Goal: Transaction & Acquisition: Book appointment/travel/reservation

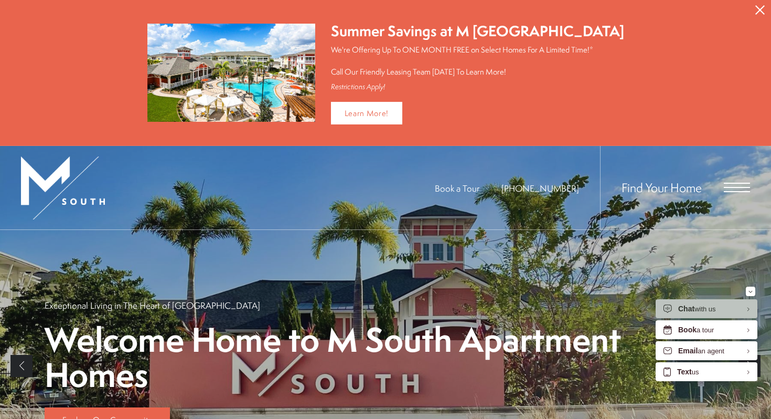
click at [763, 8] on icon "Close Alert" at bounding box center [760, 9] width 9 height 9
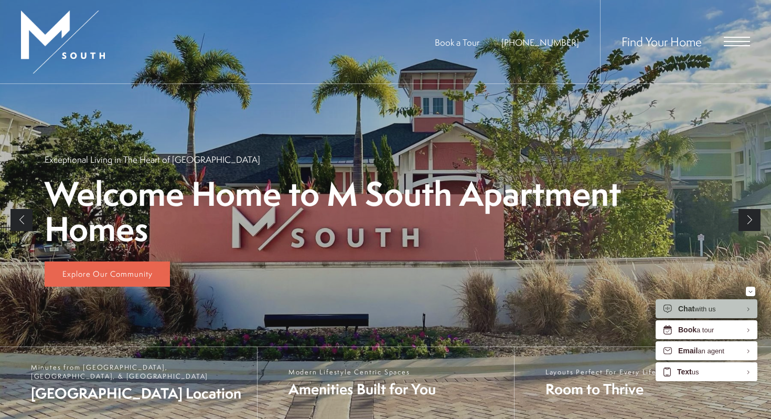
click at [725, 44] on span "Open Menu" at bounding box center [737, 41] width 26 height 9
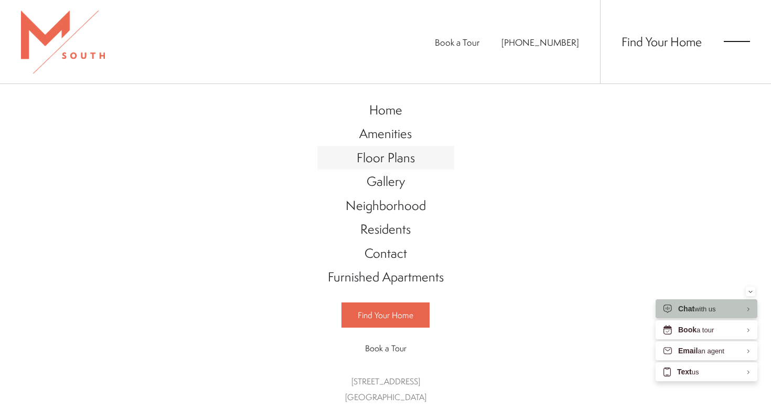
click at [396, 157] on span "Floor Plans" at bounding box center [386, 157] width 58 height 18
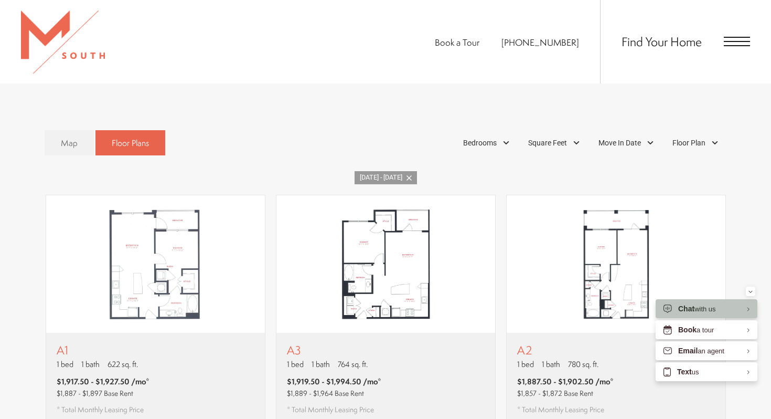
scroll to position [883, 0]
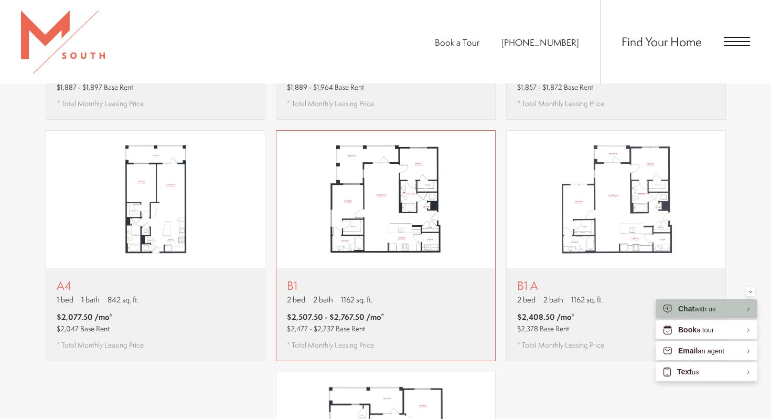
click at [430, 287] on div "B1 2 bed 2 bath 1162 sq. ft. $2,507.50 - $2,767.50 /mo* $2,477 - $2,737 Base Re…" at bounding box center [386, 314] width 219 height 92
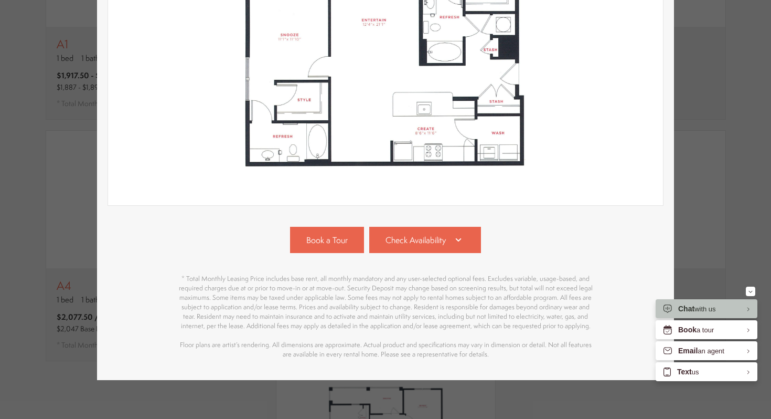
scroll to position [264, 0]
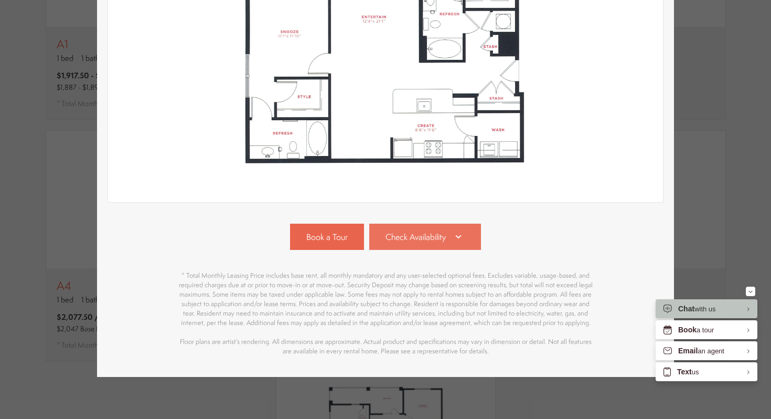
click at [444, 226] on link "Check Availability" at bounding box center [425, 237] width 112 height 26
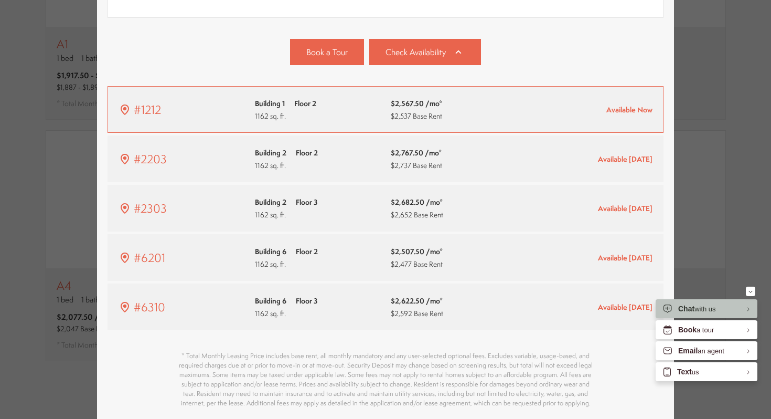
scroll to position [430, 0]
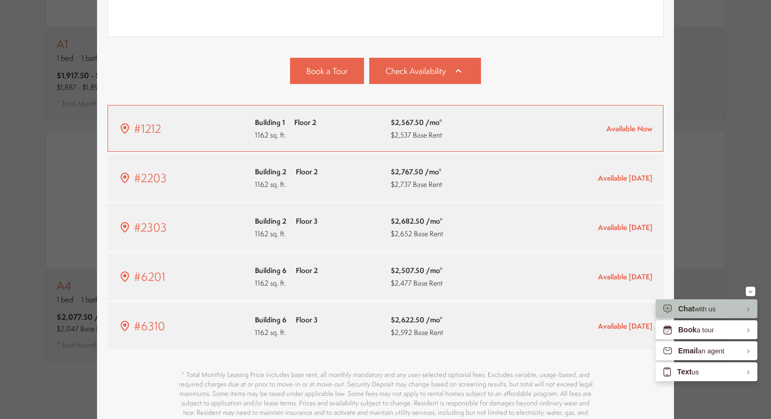
click at [364, 136] on div "Building 1 Floor 2 1162 sq. ft." at bounding box center [318, 128] width 126 height 25
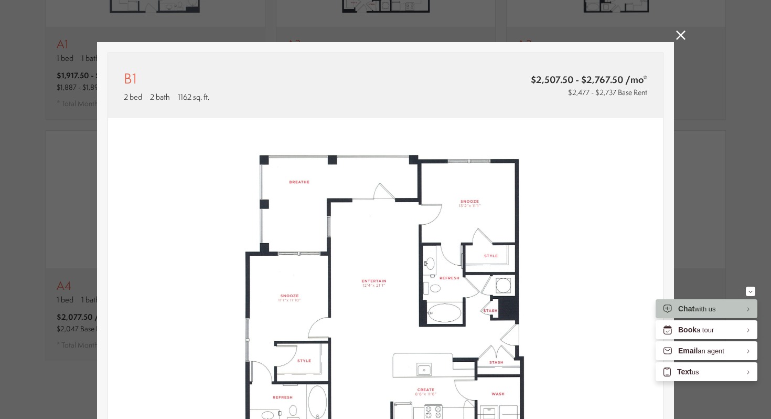
scroll to position [883, 0]
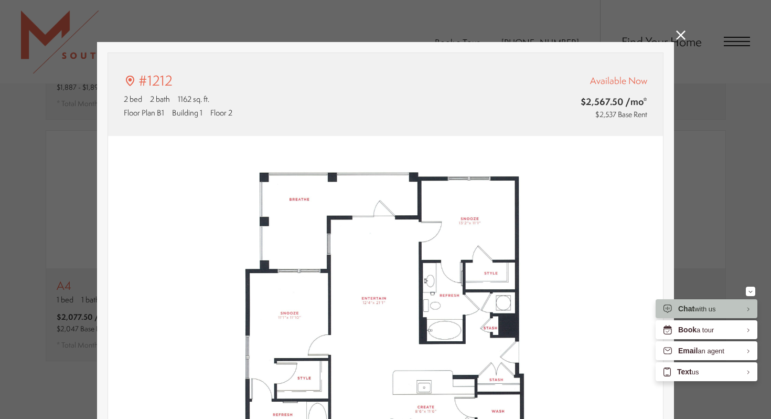
type input "**********"
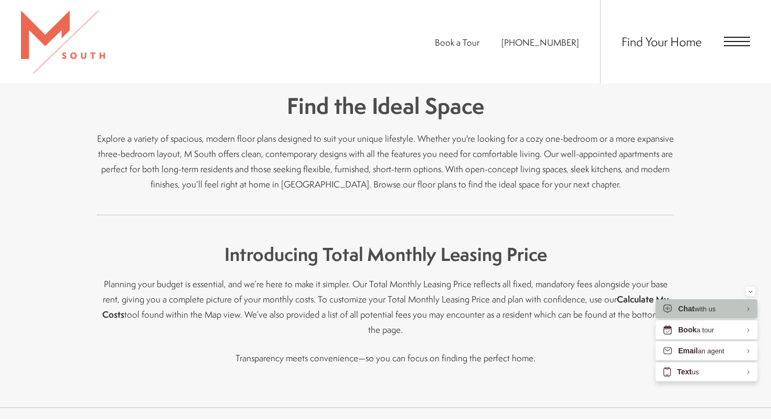
scroll to position [0, 0]
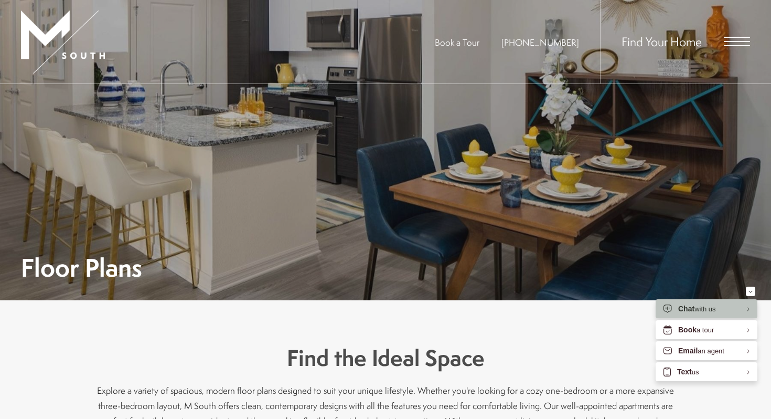
click at [692, 43] on span "Find Your Home" at bounding box center [662, 41] width 80 height 17
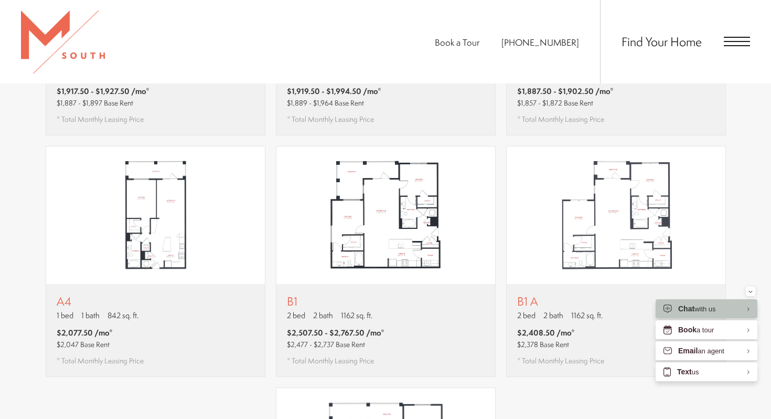
scroll to position [869, 0]
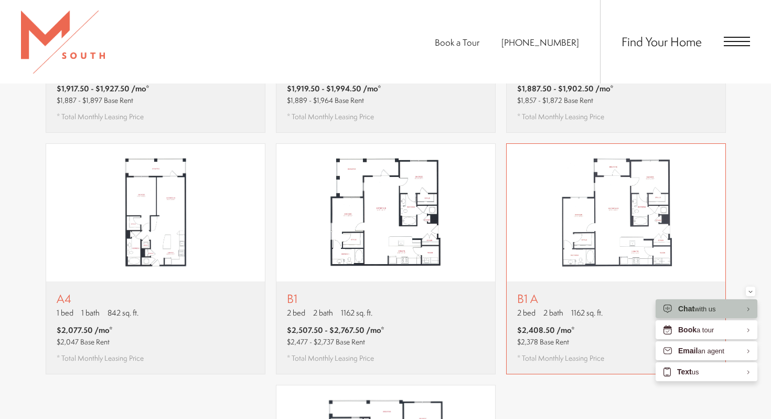
click at [602, 292] on p "B1 A" at bounding box center [560, 298] width 87 height 13
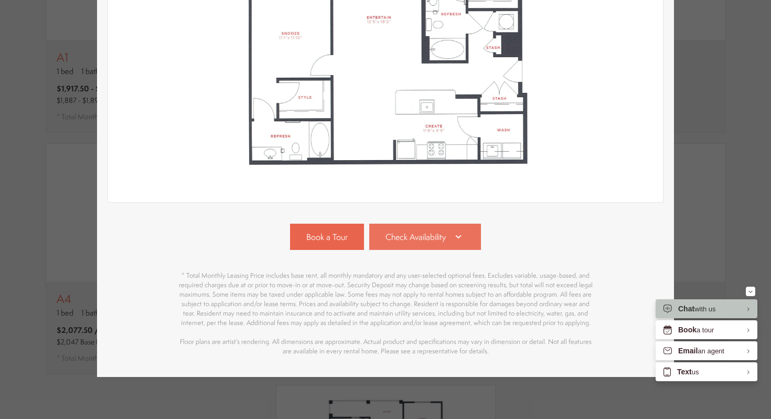
click at [431, 225] on link "Check Availability" at bounding box center [425, 237] width 112 height 26
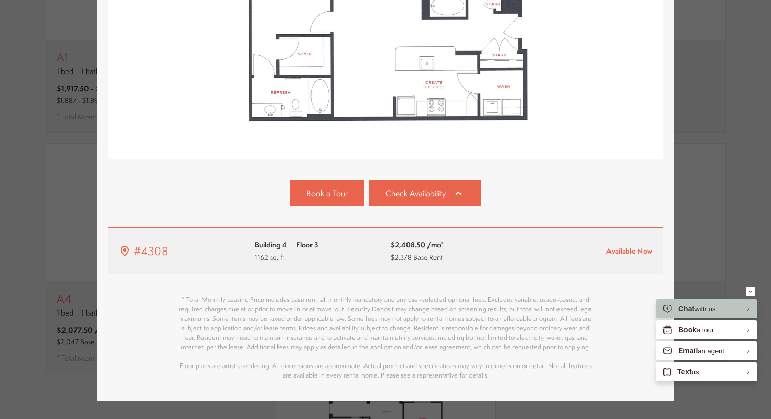
scroll to position [301, 0]
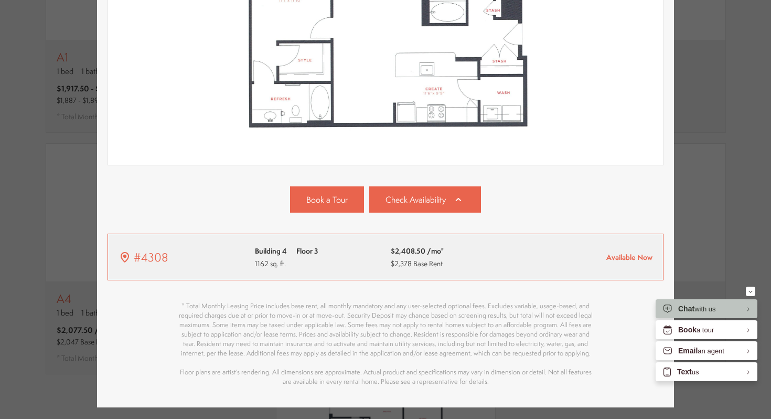
click at [346, 267] on div "Building 4 Floor 3 1162 sq. ft." at bounding box center [318, 257] width 126 height 25
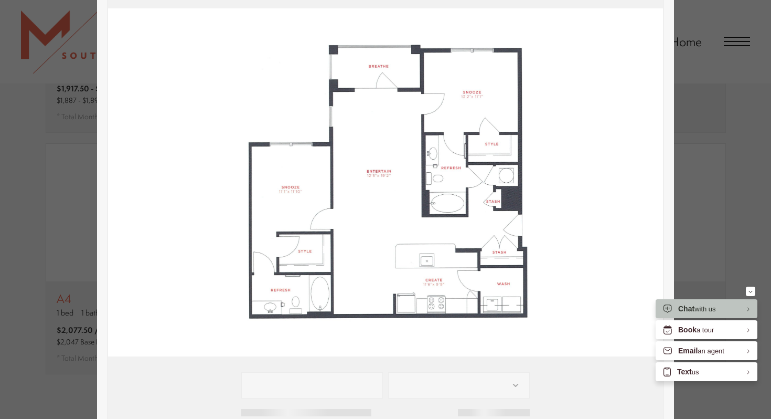
scroll to position [128, 0]
type input "**********"
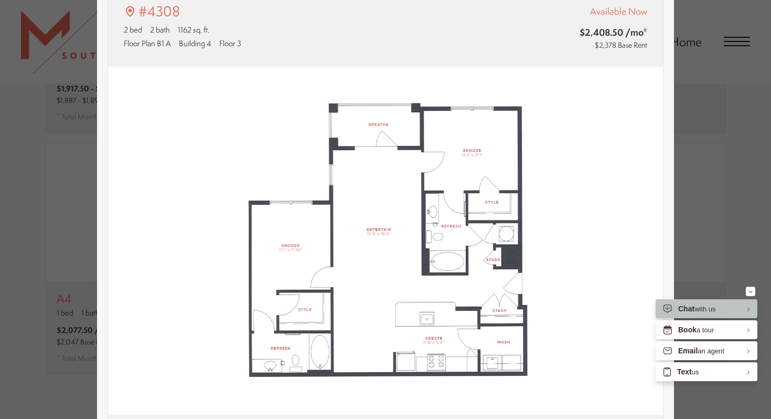
scroll to position [14, 0]
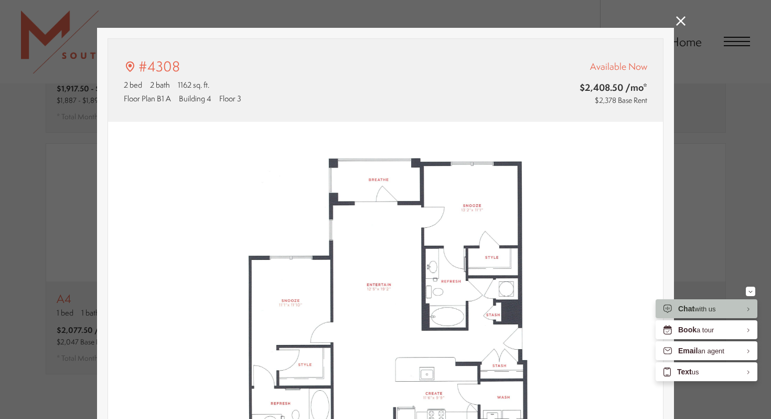
click at [680, 16] on icon at bounding box center [680, 20] width 9 height 9
